Goal: Navigation & Orientation: Find specific page/section

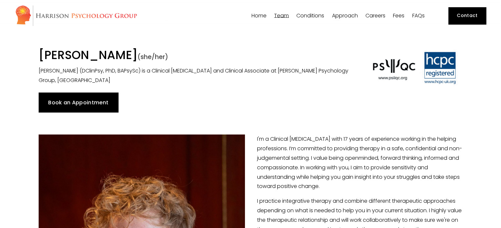
click at [310, 17] on span "Conditions" at bounding box center [310, 15] width 28 height 5
click at [375, 15] on link "Careers" at bounding box center [375, 15] width 20 height 6
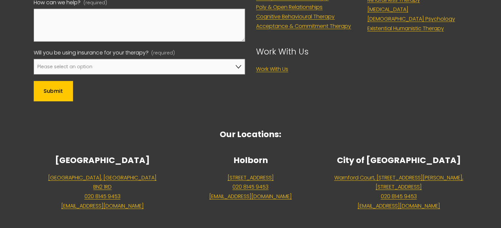
scroll to position [994, 0]
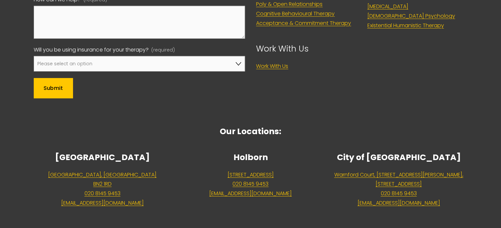
drag, startPoint x: 120, startPoint y: 172, endPoint x: 235, endPoint y: 166, distance: 114.7
click at [235, 166] on div "[GEOGRAPHIC_DATA] 020 8145 9453 [EMAIL_ADDRESS][DOMAIN_NAME]" at bounding box center [250, 174] width 148 height 60
